Goal: Transaction & Acquisition: Purchase product/service

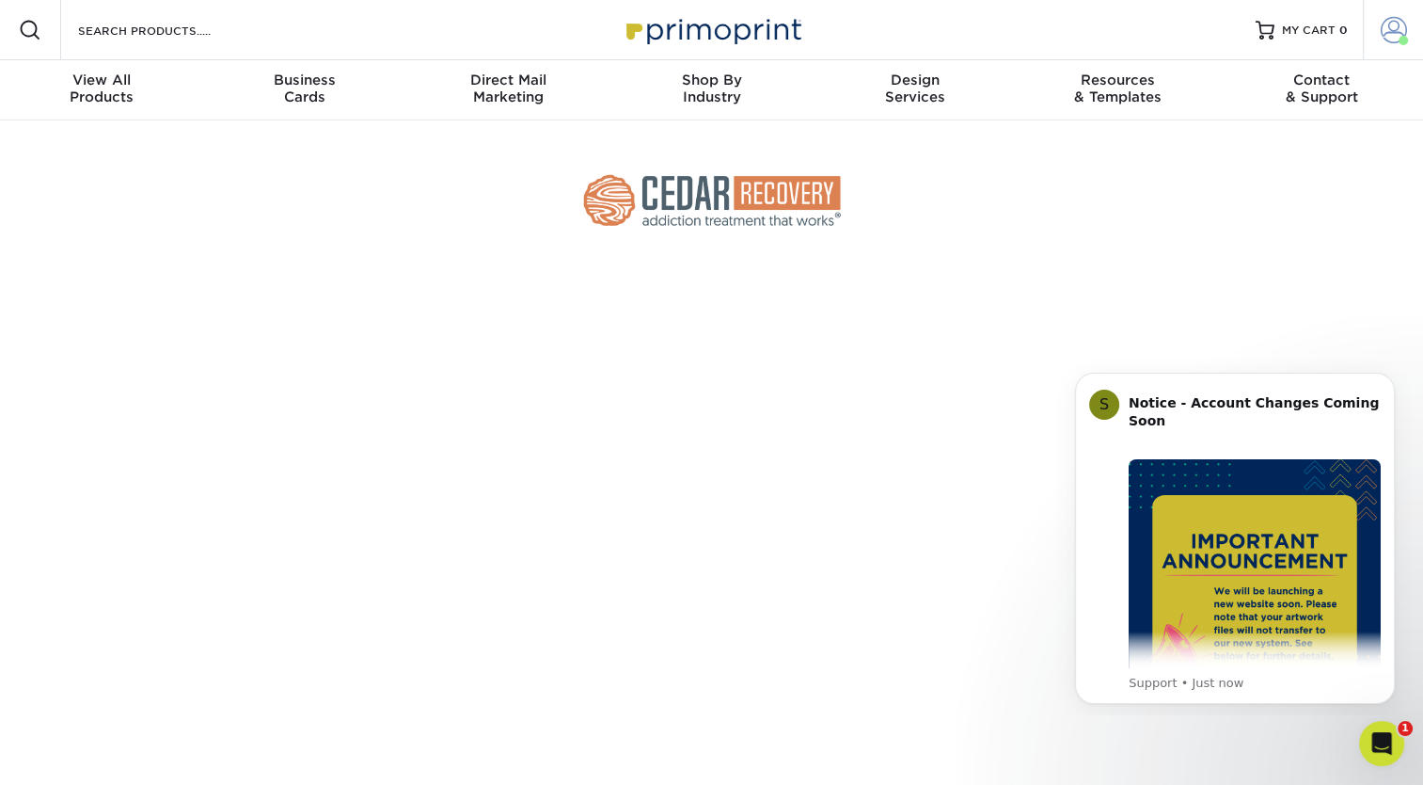
click at [1392, 28] on span at bounding box center [1394, 30] width 26 height 26
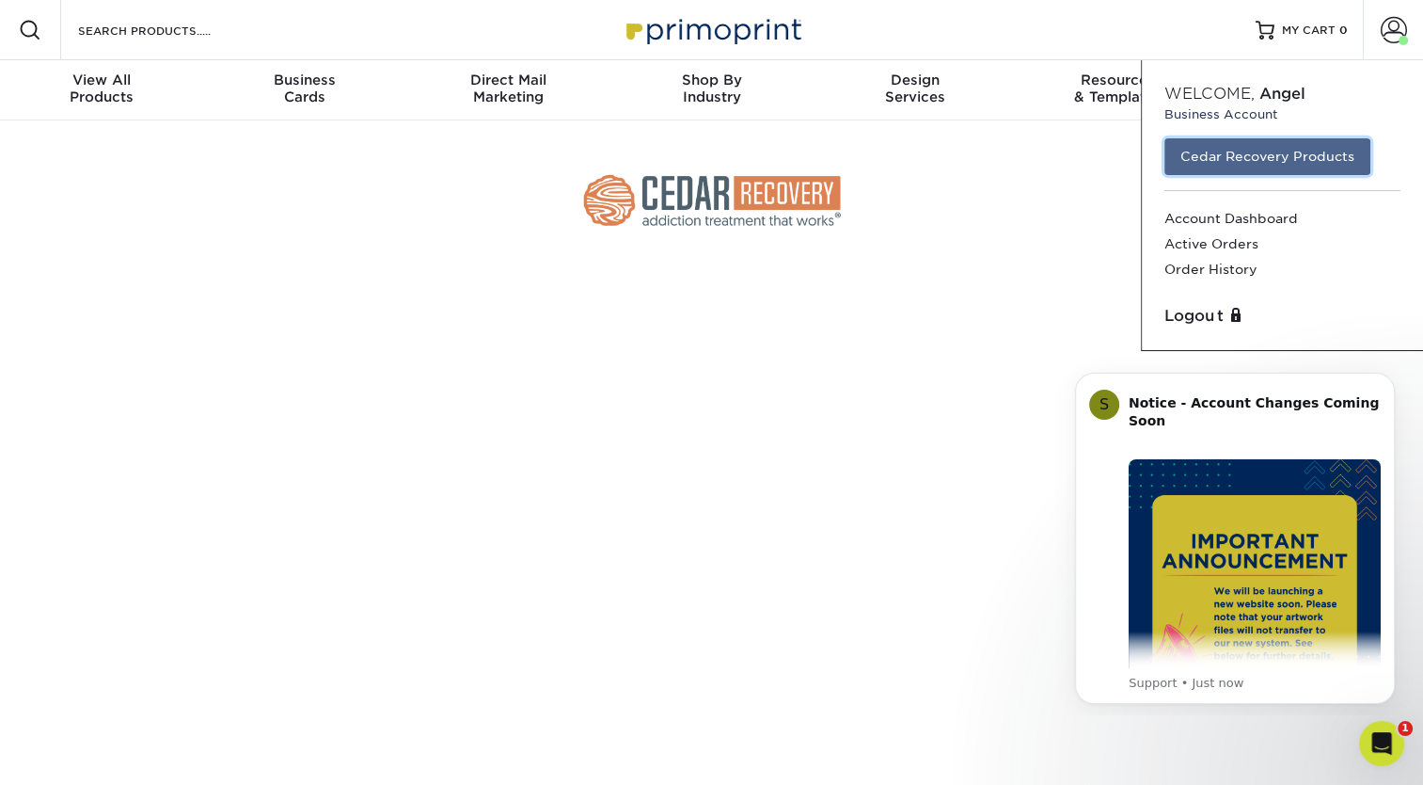
click at [1287, 158] on link "Cedar Recovery Products" at bounding box center [1268, 156] width 206 height 36
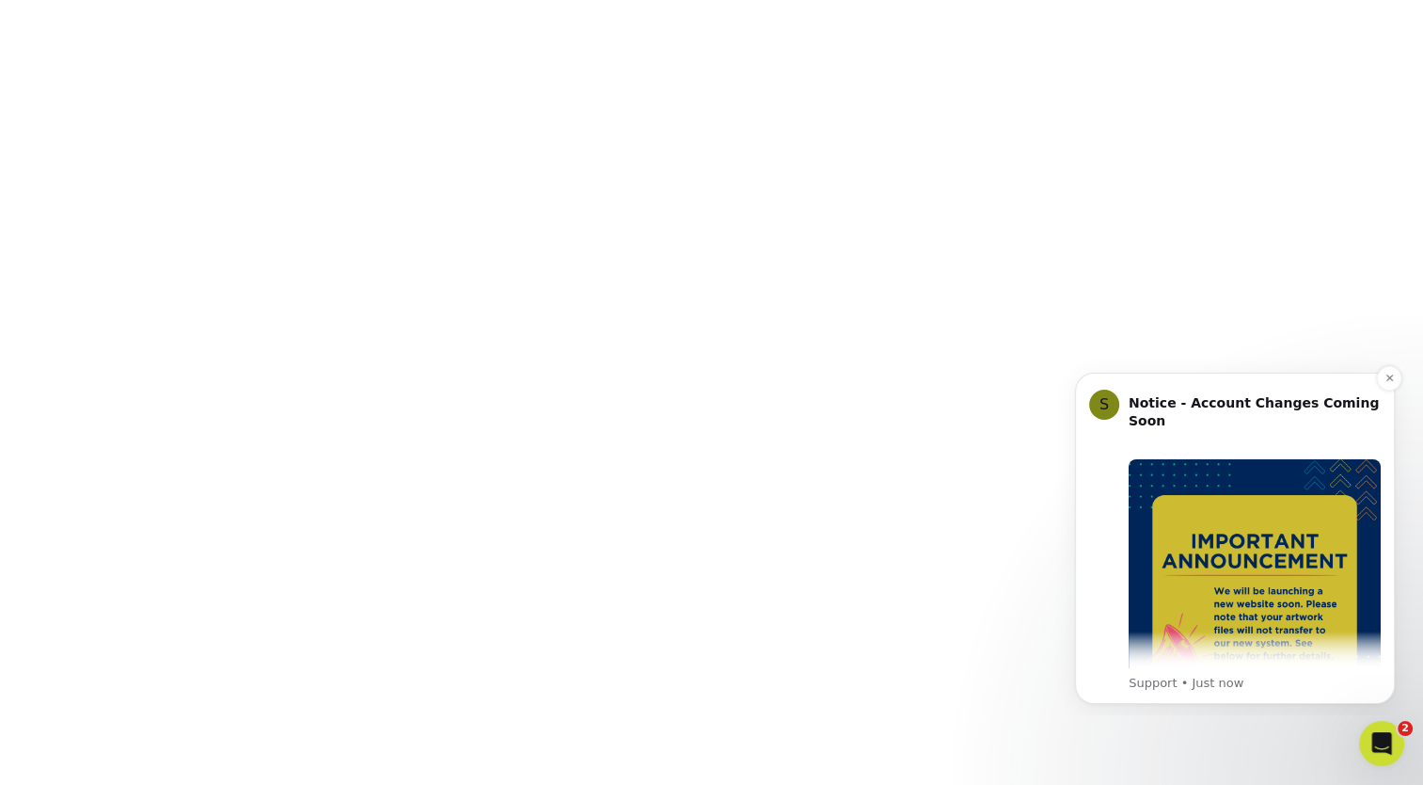
scroll to position [376, 0]
click at [1389, 384] on button "Dismiss notification" at bounding box center [1389, 378] width 24 height 24
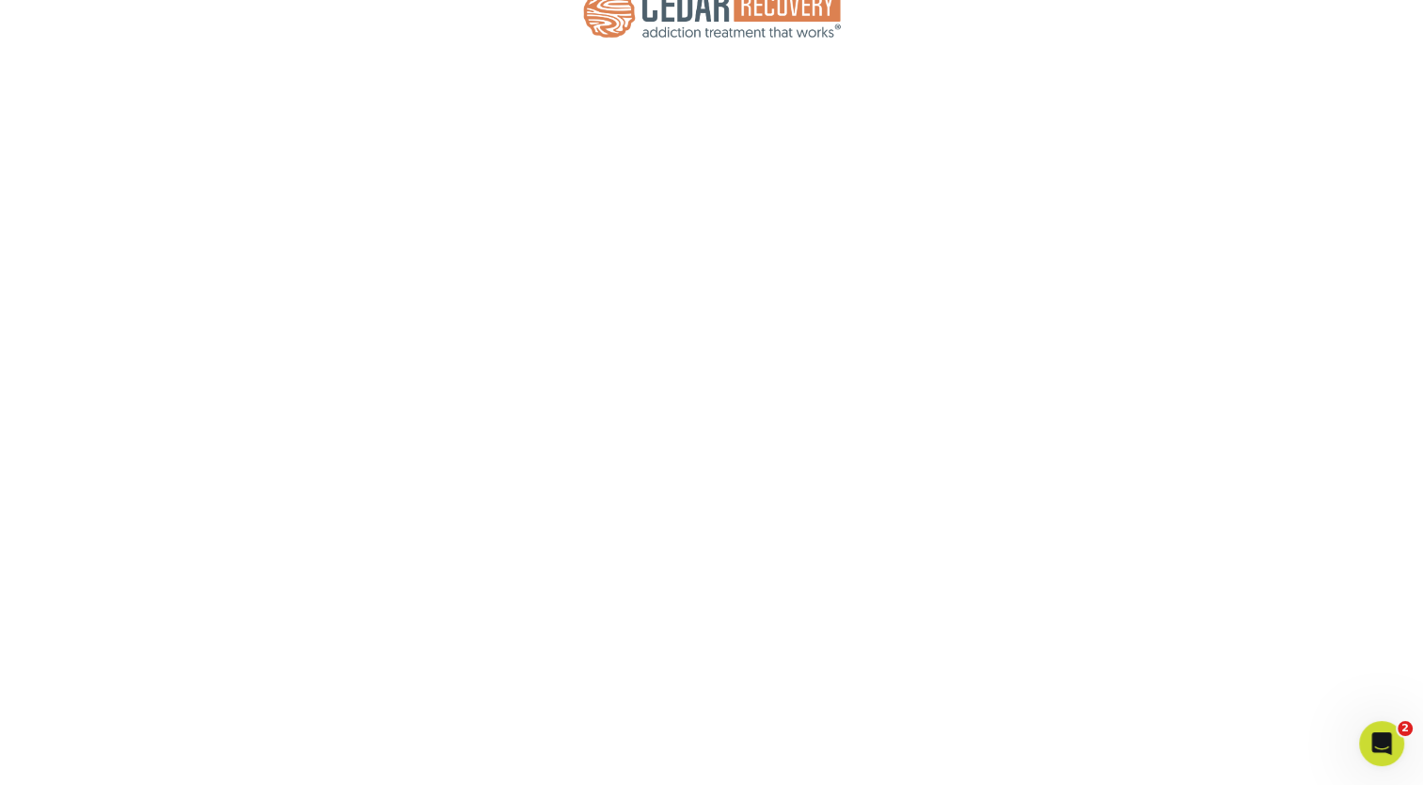
scroll to position [185, 0]
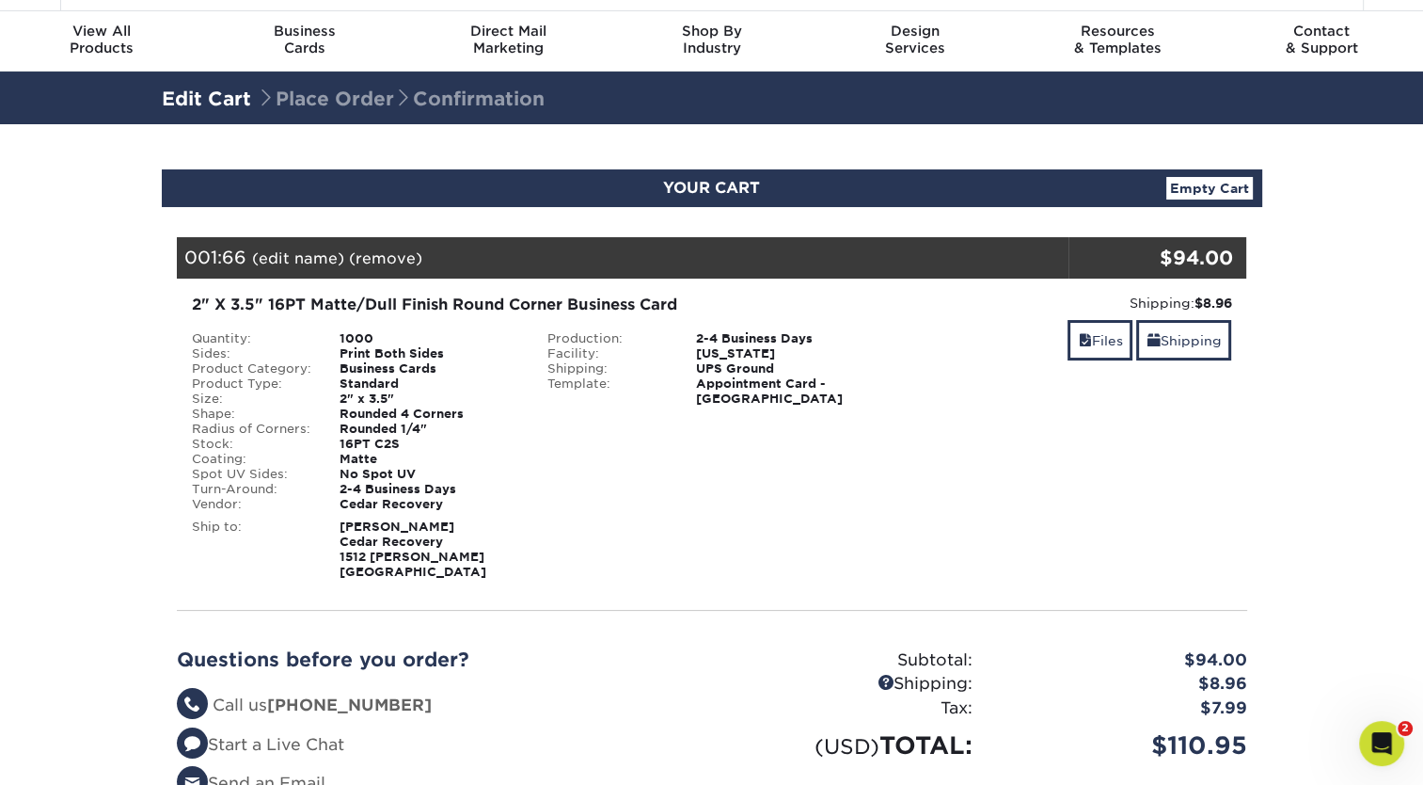
scroll to position [94, 0]
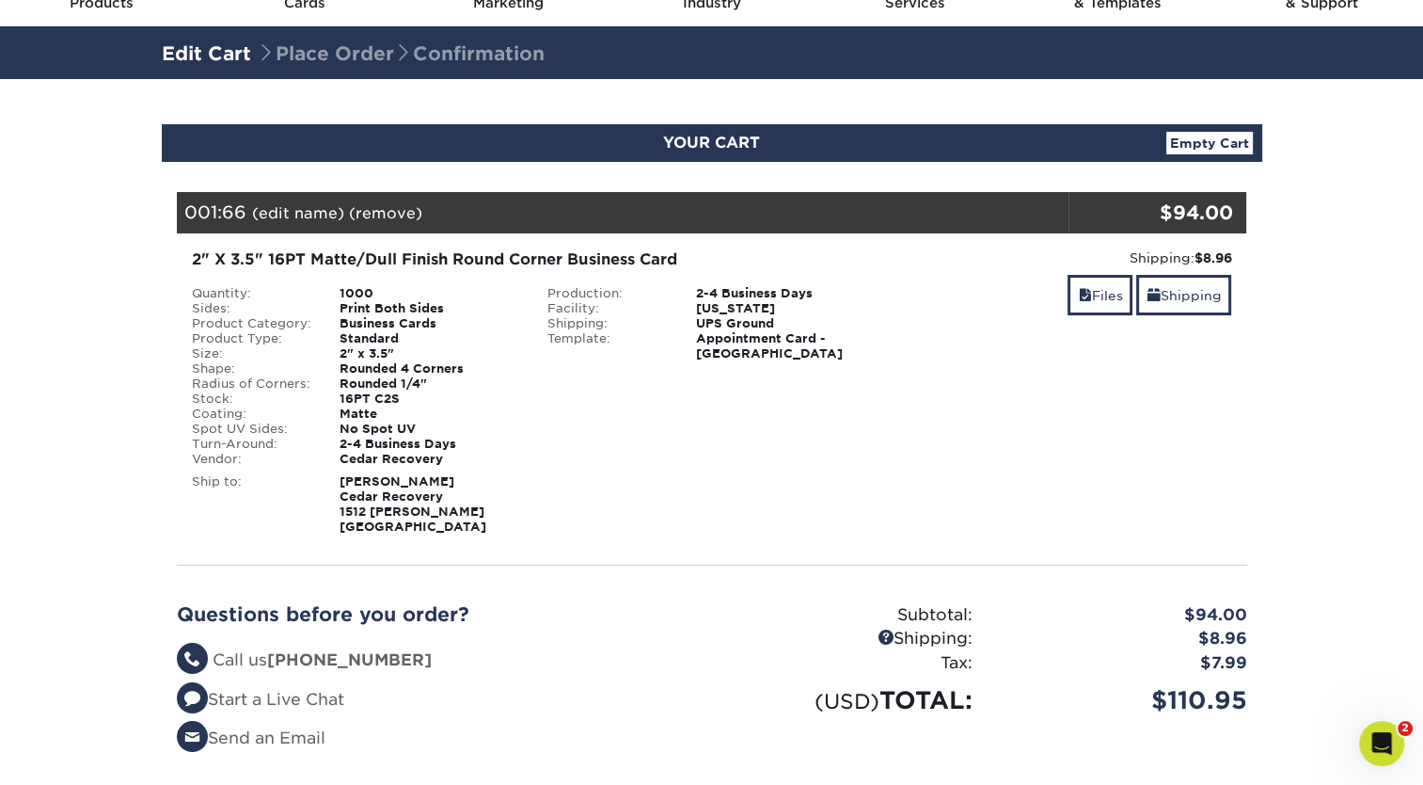
click at [410, 510] on strong "Angel Turrentien Cedar Recovery 1512 Hatcher Ln Columbia, TN 38401" at bounding box center [413, 503] width 147 height 59
click at [1100, 293] on link "Files" at bounding box center [1100, 295] width 65 height 40
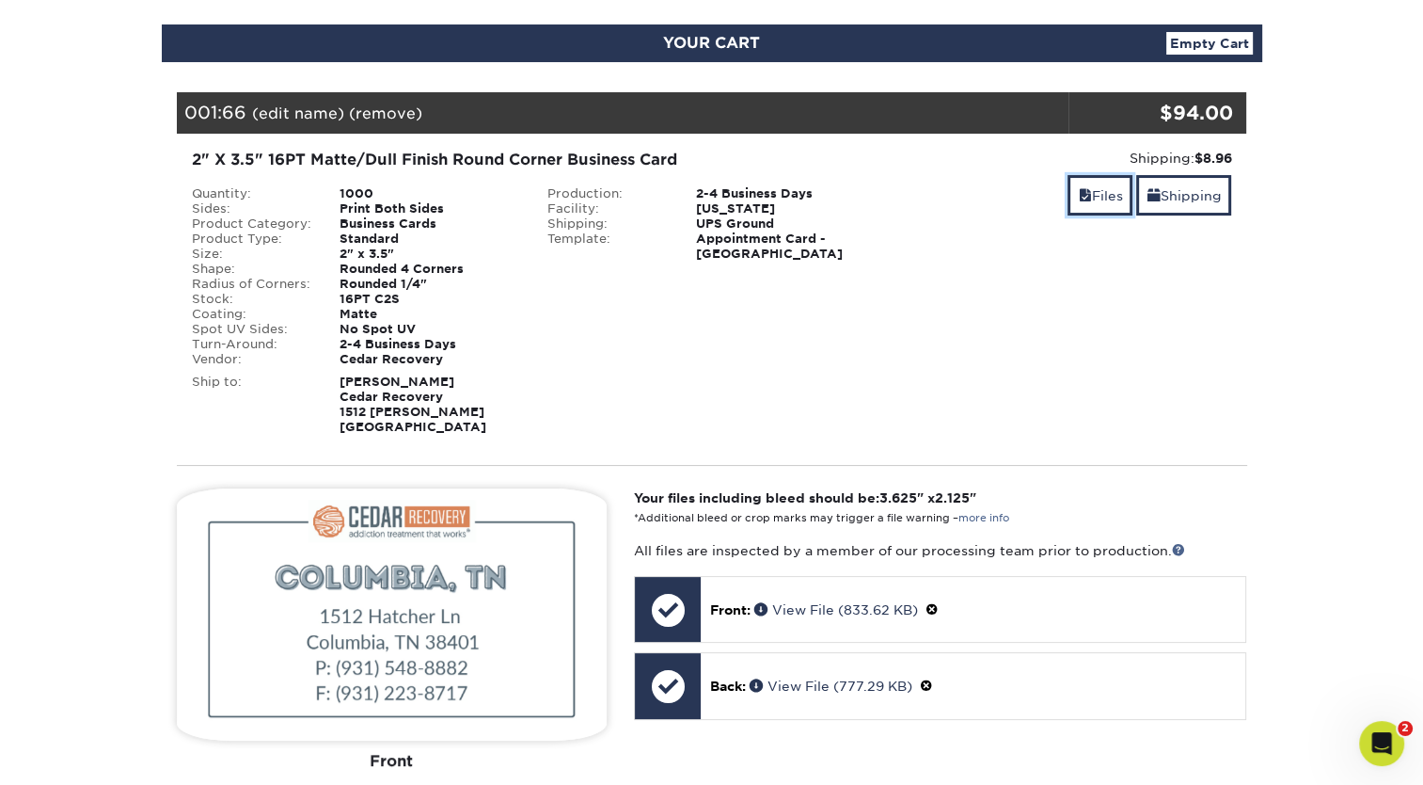
scroll to position [188, 0]
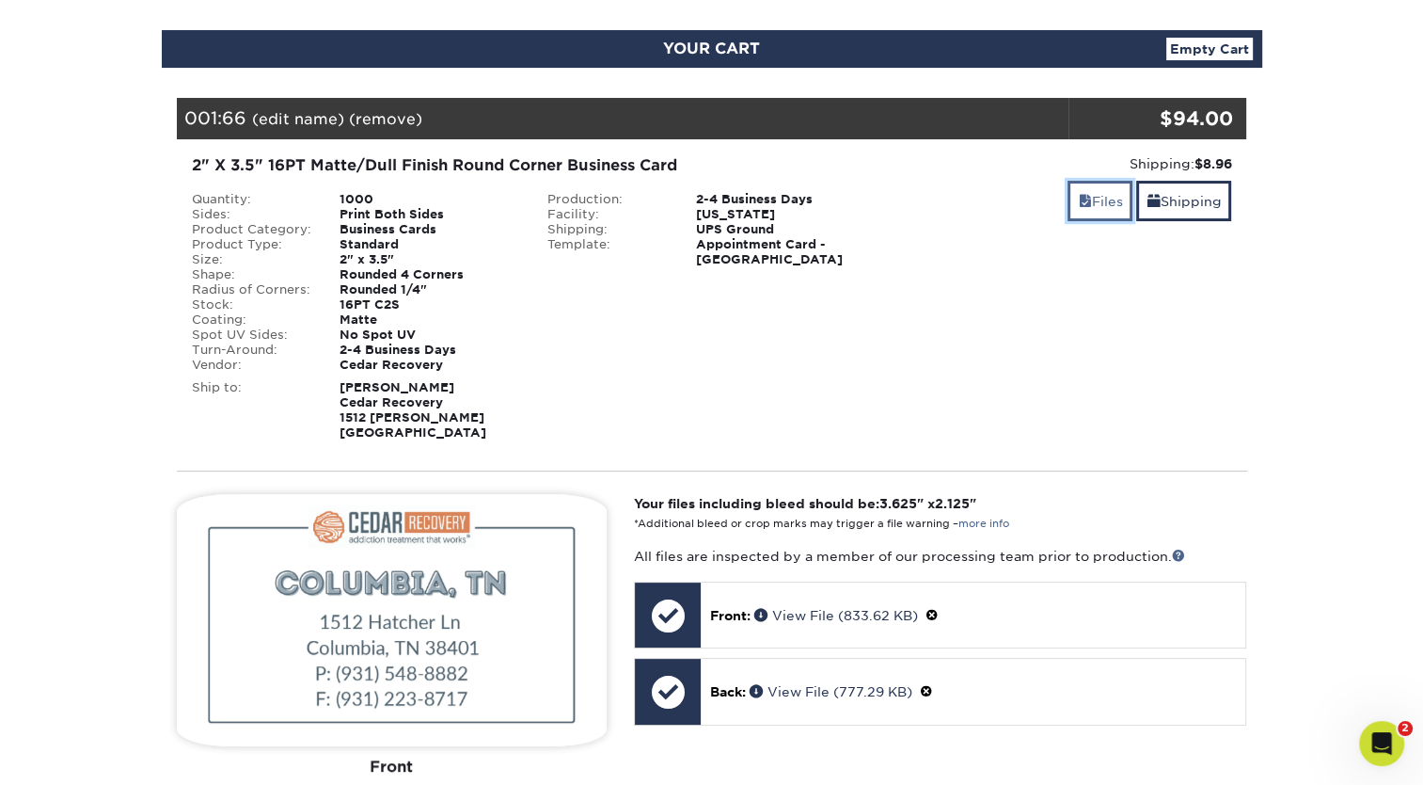
click at [1084, 192] on link "Files" at bounding box center [1100, 201] width 65 height 40
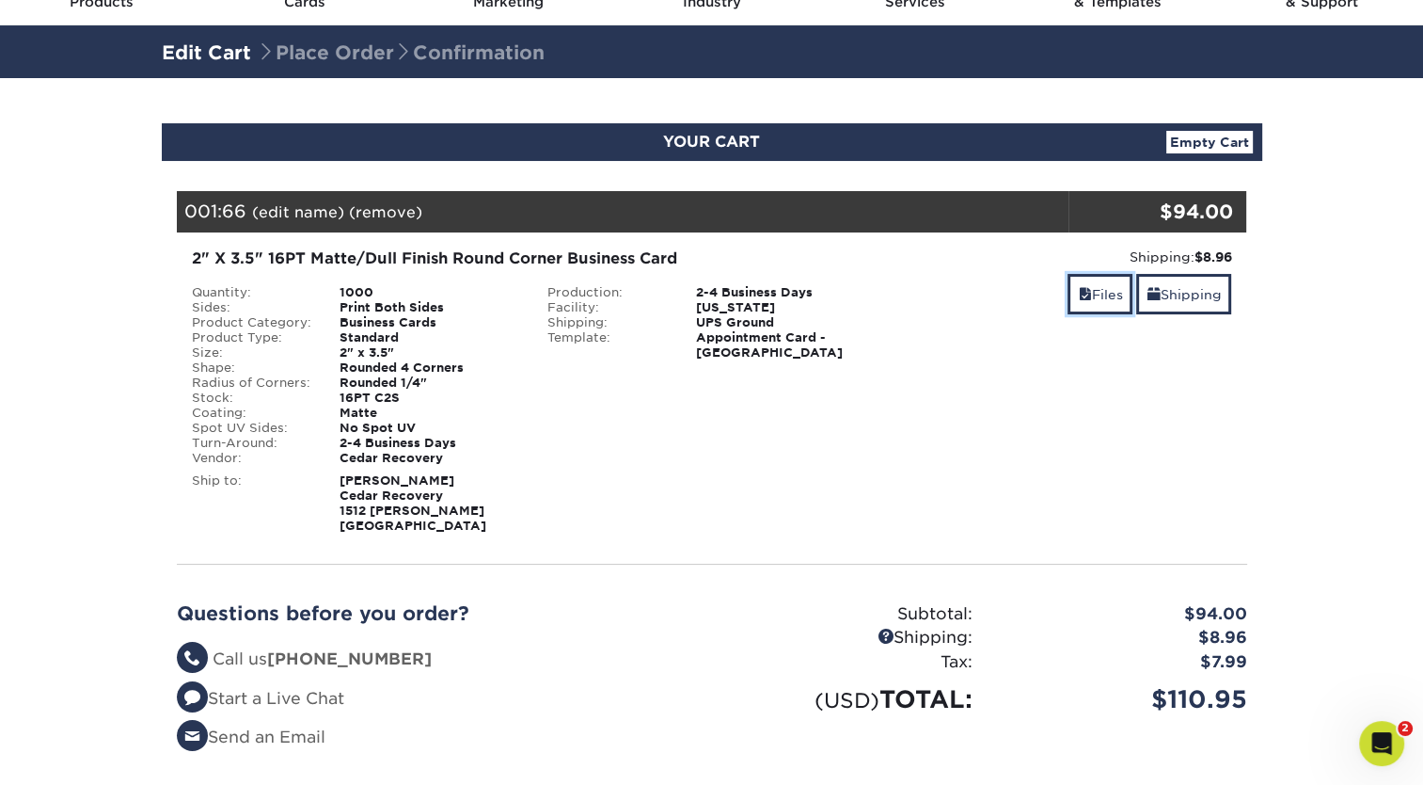
scroll to position [0, 0]
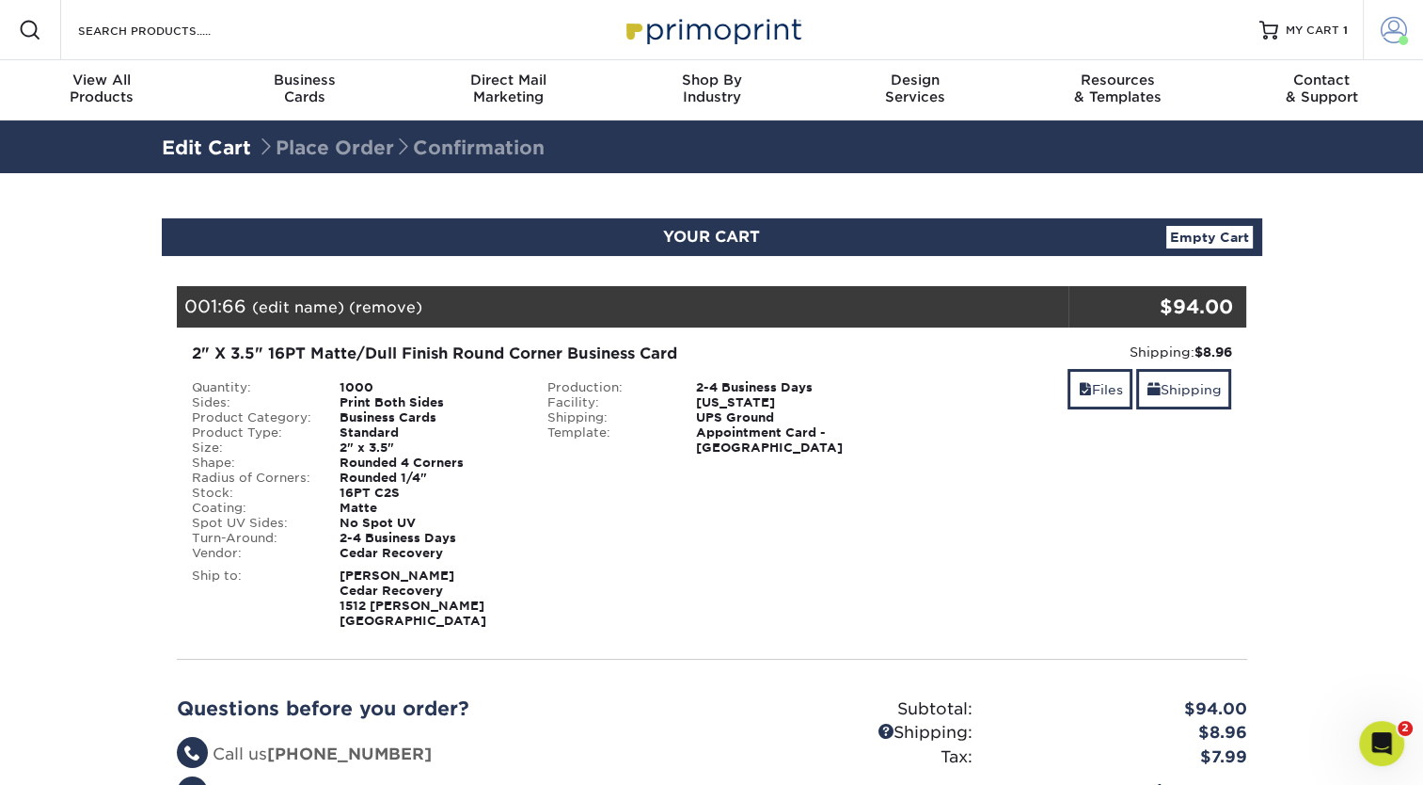
click at [1381, 28] on span at bounding box center [1394, 30] width 26 height 26
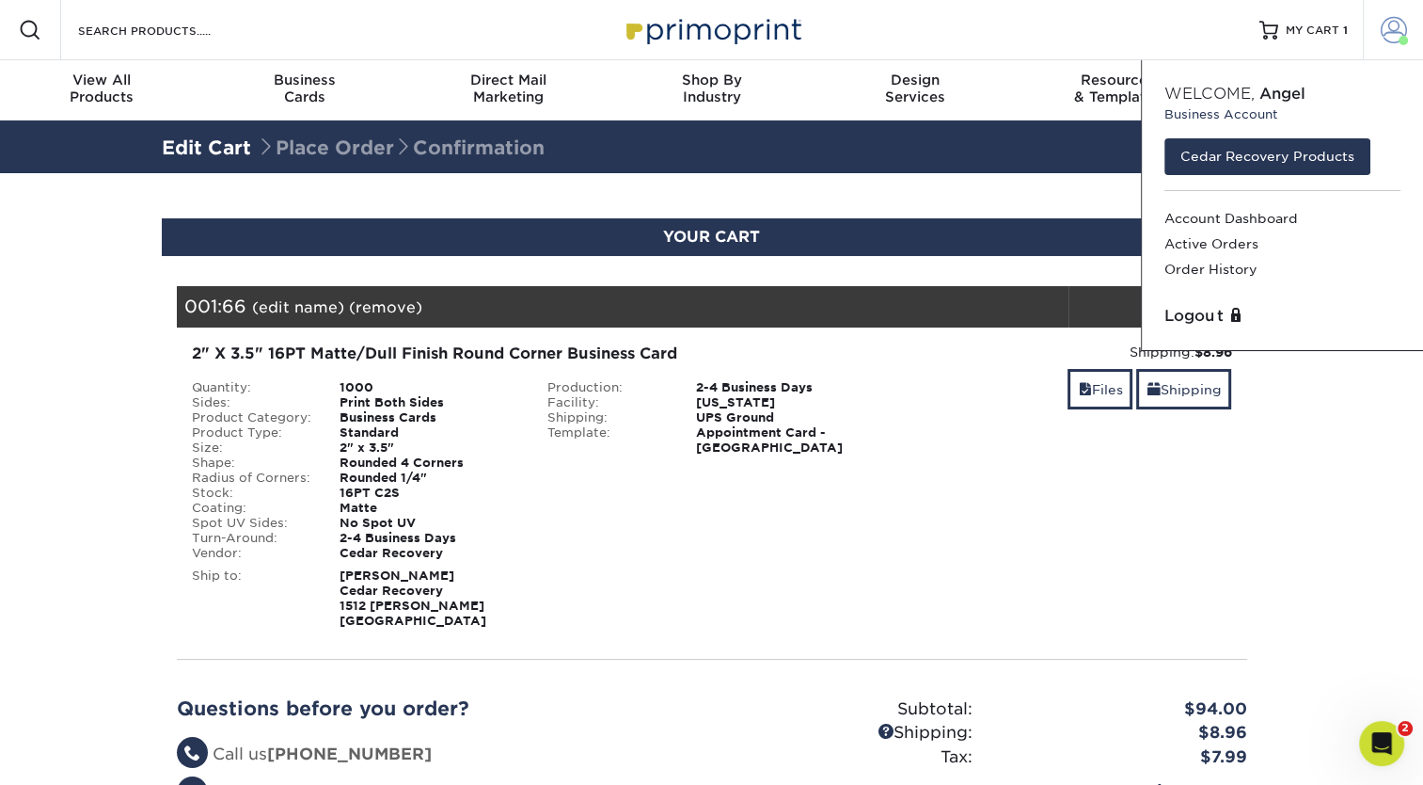
click at [1381, 28] on span at bounding box center [1394, 30] width 26 height 26
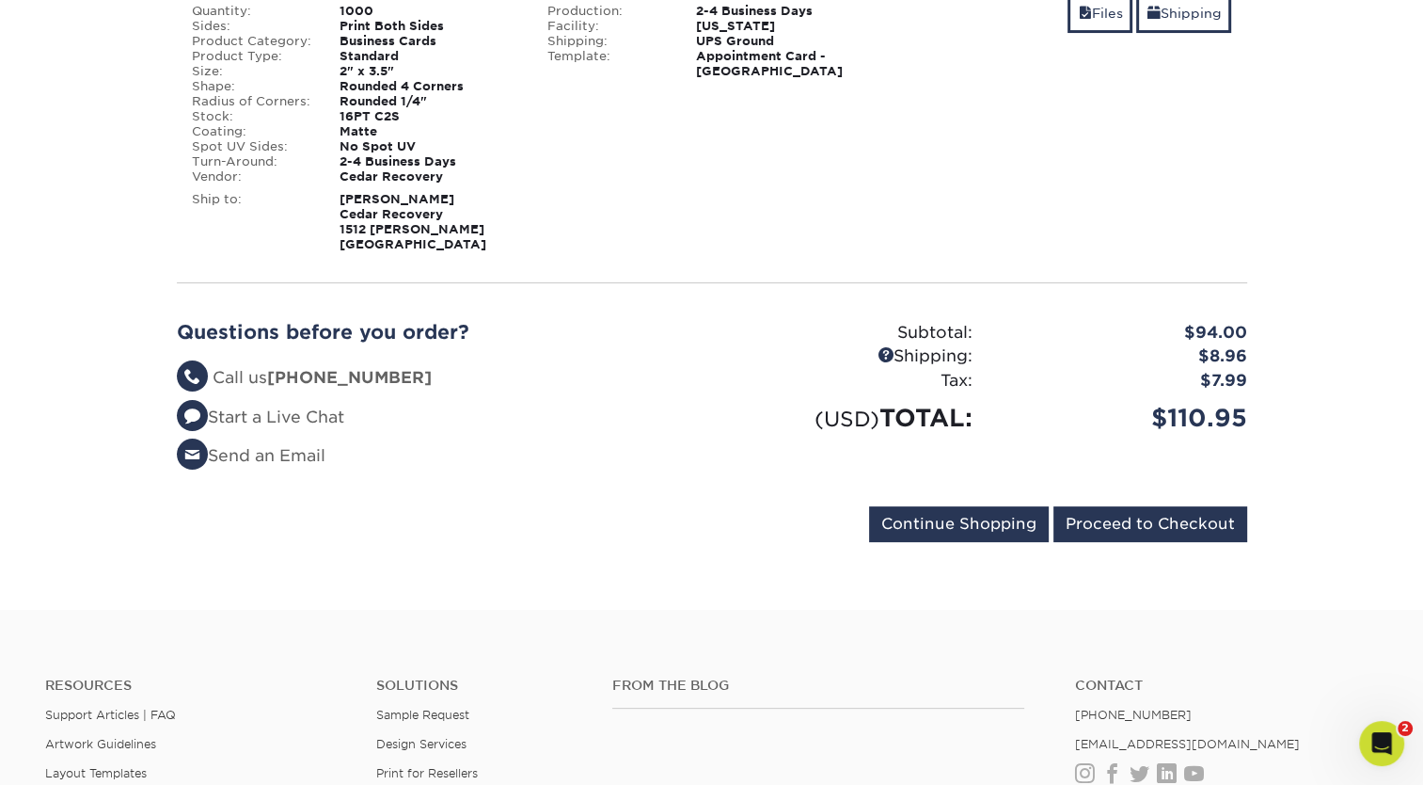
scroll to position [470, 0]
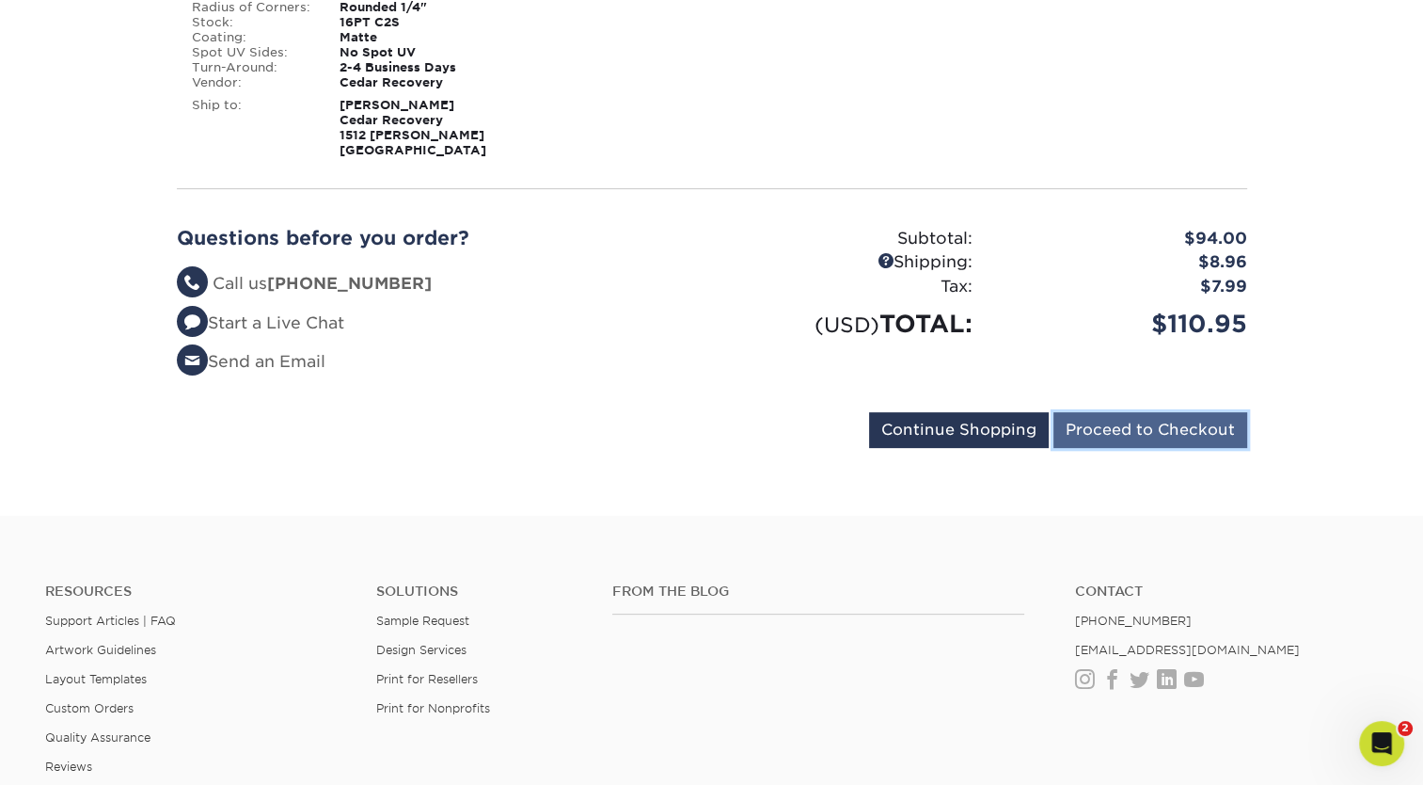
click at [1181, 427] on input "Proceed to Checkout" at bounding box center [1151, 430] width 194 height 36
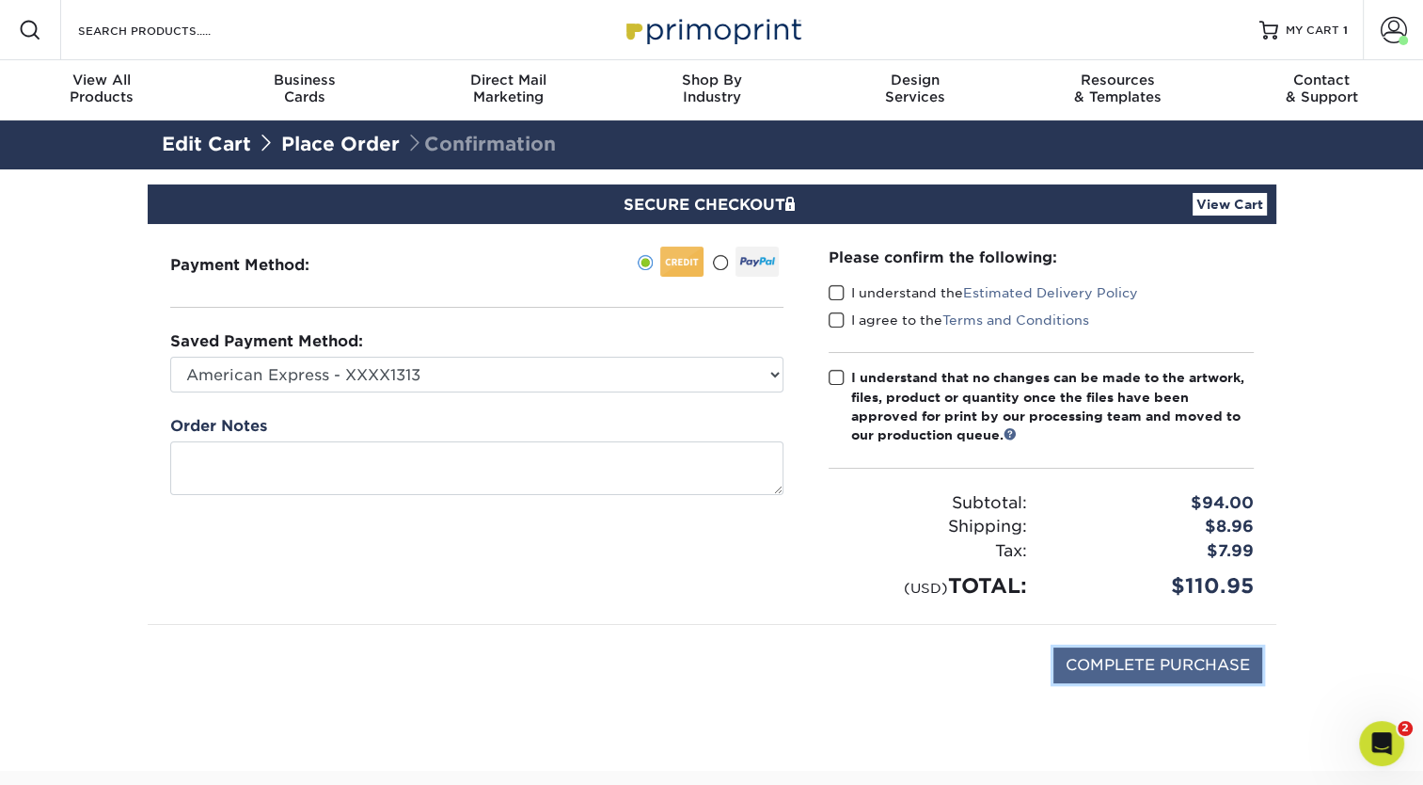
click at [1096, 649] on input "COMPLETE PURCHASE" at bounding box center [1158, 665] width 209 height 36
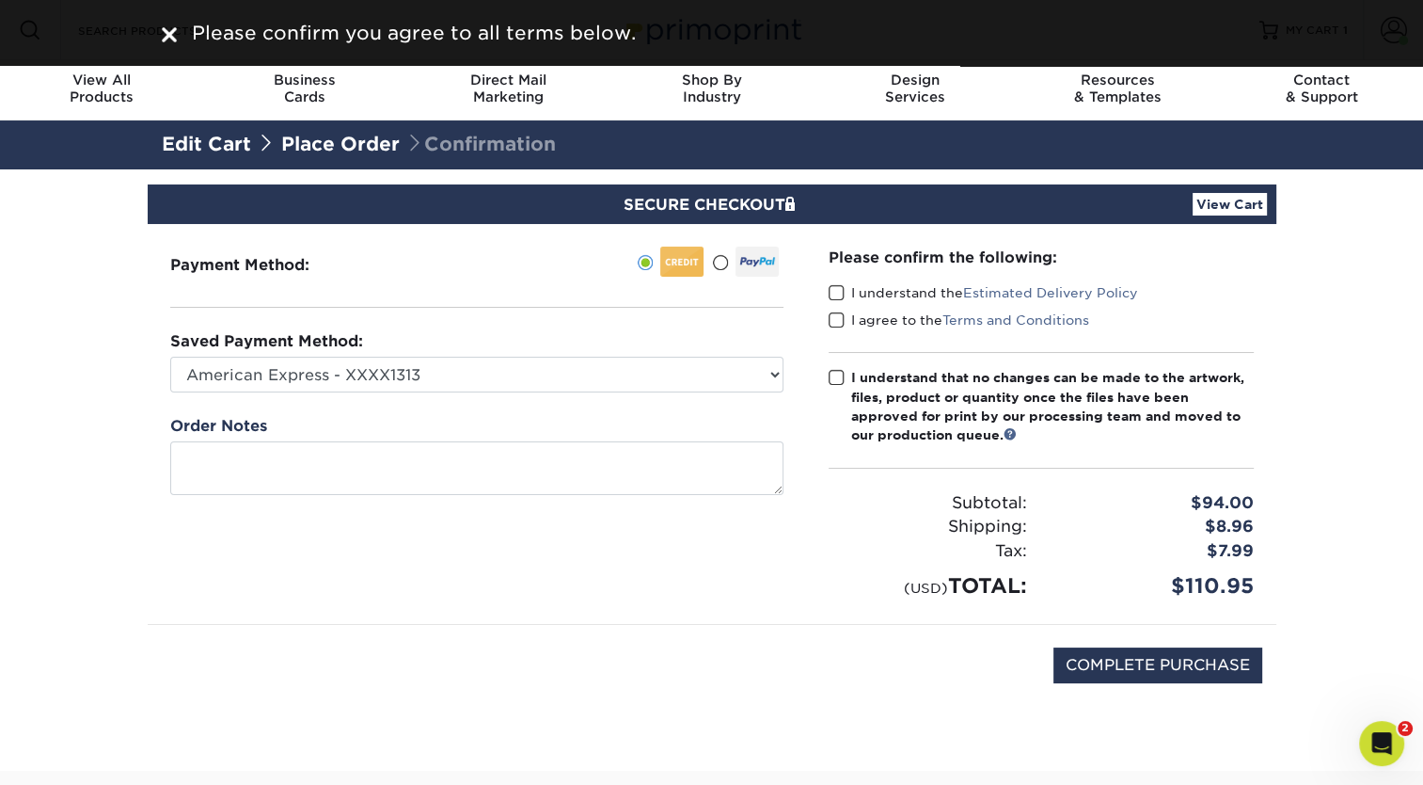
click at [843, 288] on span at bounding box center [837, 293] width 16 height 18
click at [0, 0] on input "I understand the Estimated Delivery Policy" at bounding box center [0, 0] width 0 height 0
click at [835, 315] on span at bounding box center [837, 320] width 16 height 18
click at [0, 0] on input "I agree to the Terms and Conditions" at bounding box center [0, 0] width 0 height 0
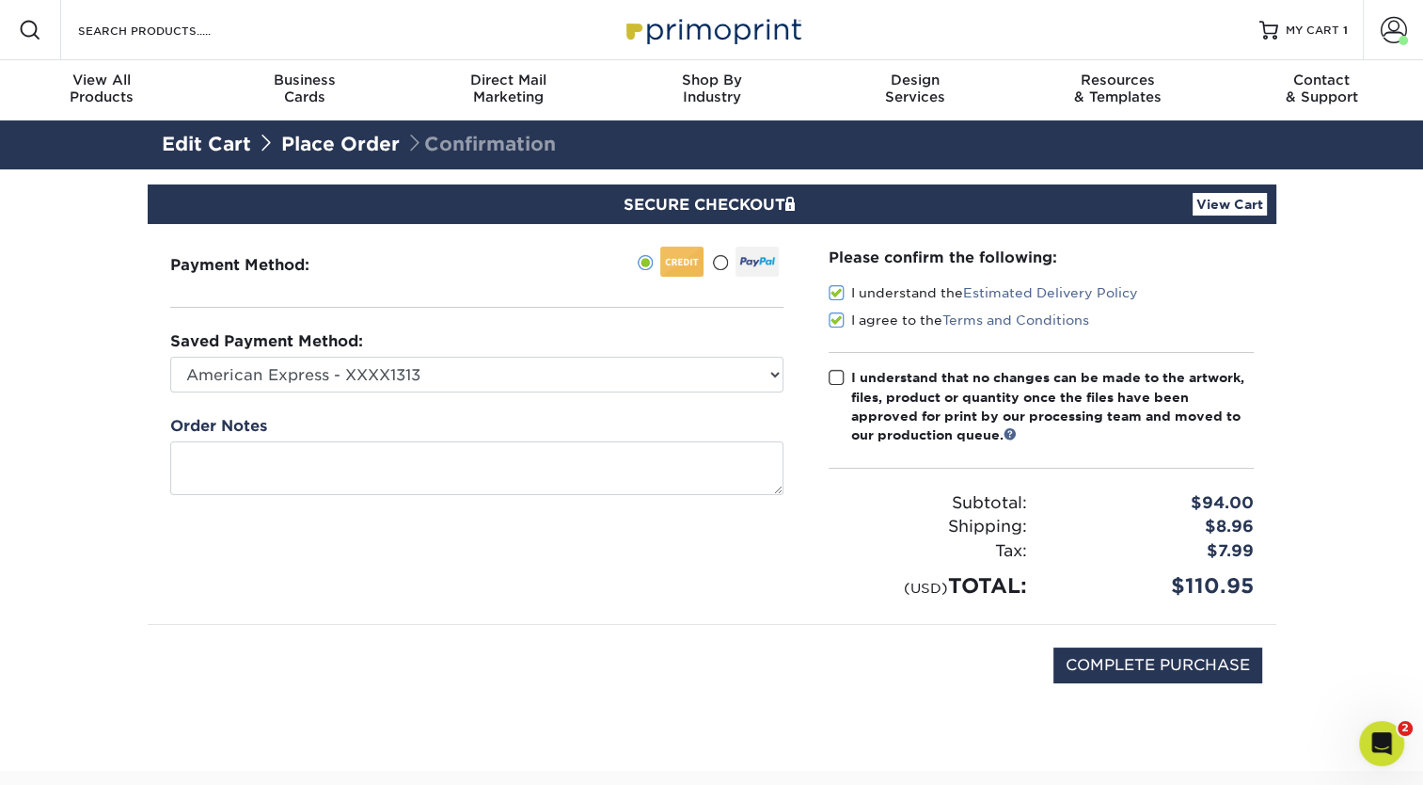
click at [834, 377] on div "Please confirm the following: I understand the Estimated Delivery Policy I agre…" at bounding box center [1041, 424] width 470 height 400
click at [834, 378] on span at bounding box center [837, 378] width 16 height 18
click at [0, 0] on input "I understand that no changes can be made to the artwork, files, product or quan…" at bounding box center [0, 0] width 0 height 0
click at [1230, 663] on input "COMPLETE PURCHASE" at bounding box center [1158, 665] width 209 height 36
type input "PROCESSING, PLEASE WAIT..."
